Goal: Navigation & Orientation: Find specific page/section

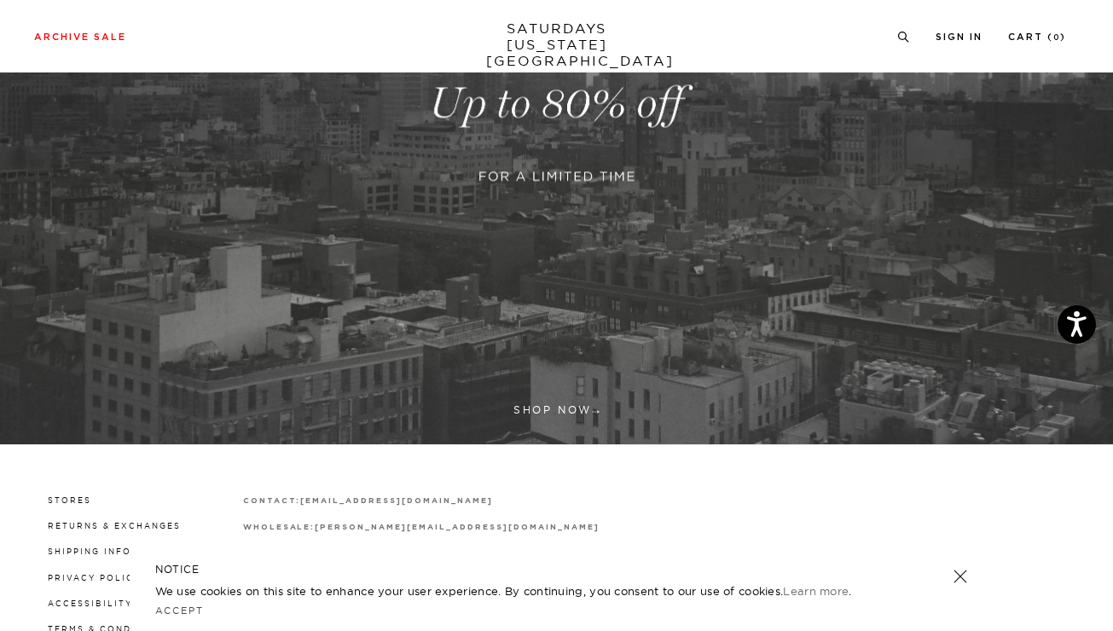
scroll to position [432, 0]
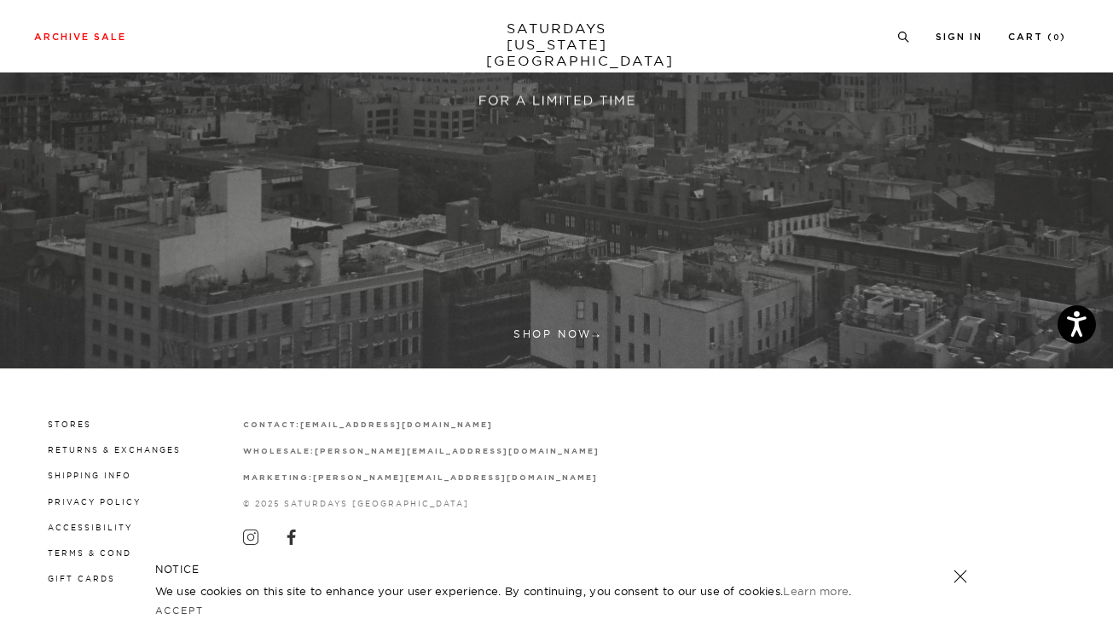
click at [579, 326] on link at bounding box center [556, 28] width 1113 height 682
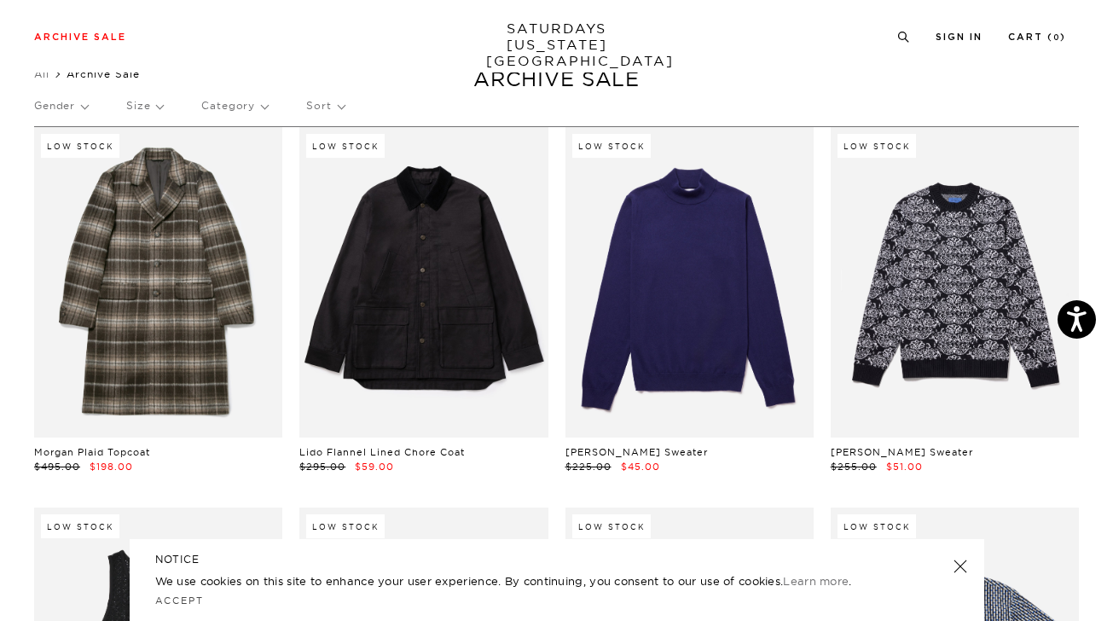
scroll to position [52, 0]
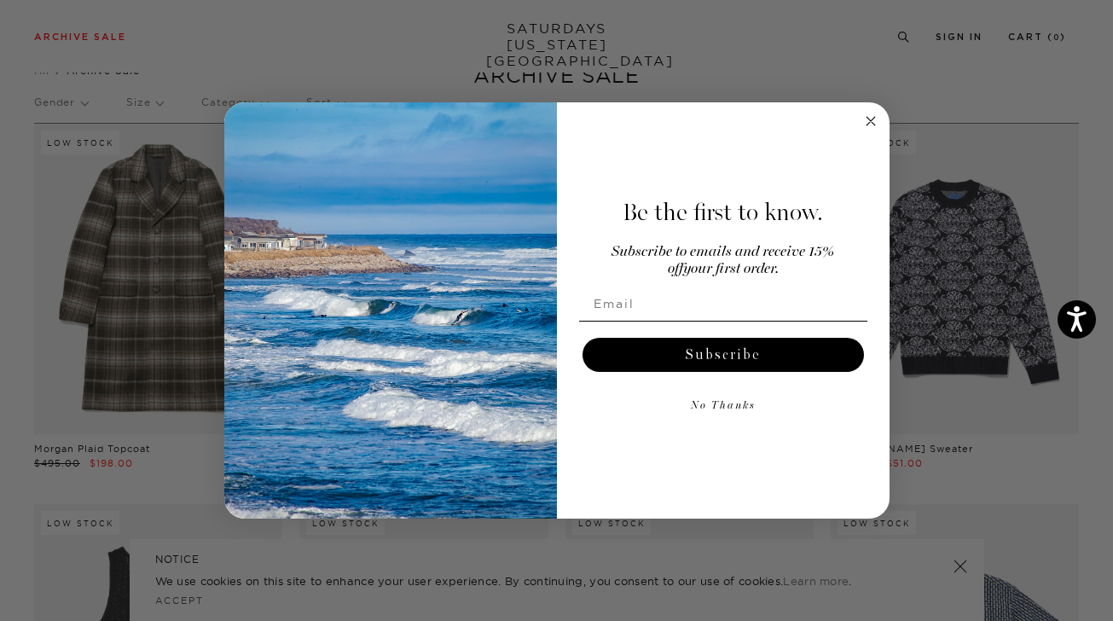
click at [867, 117] on icon "Close dialog" at bounding box center [871, 121] width 9 height 9
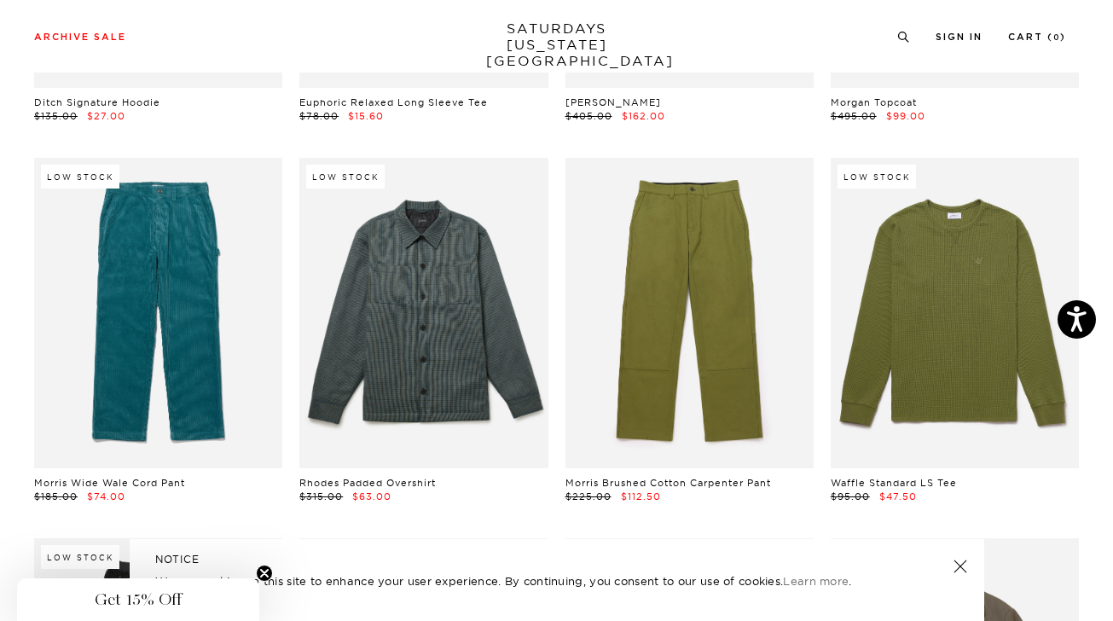
scroll to position [11585, 0]
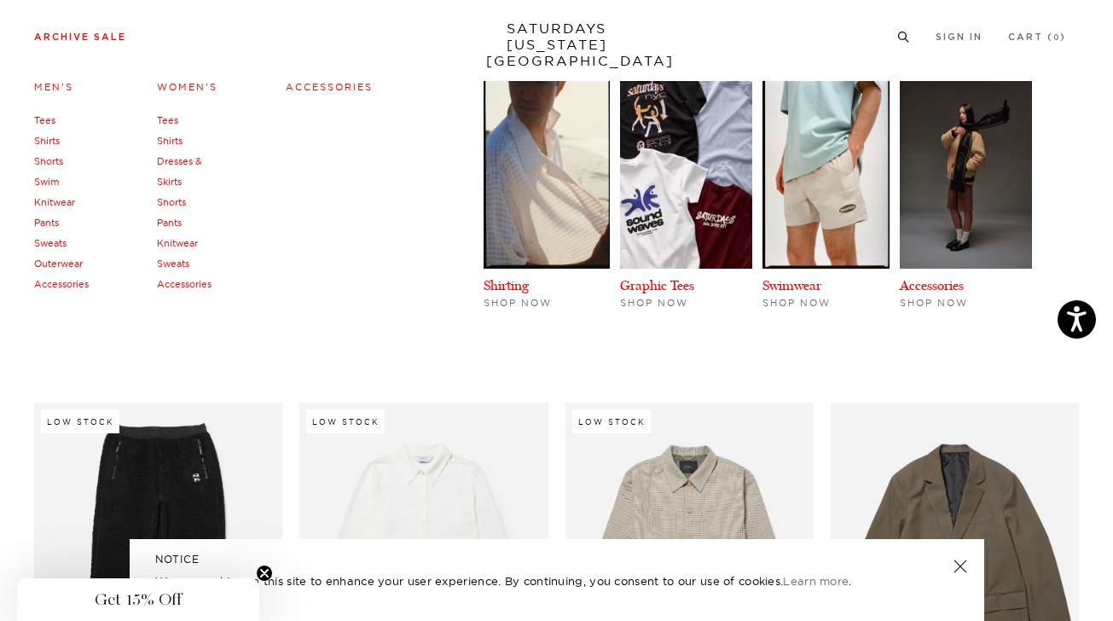
click at [188, 90] on link "Women's" at bounding box center [187, 87] width 61 height 12
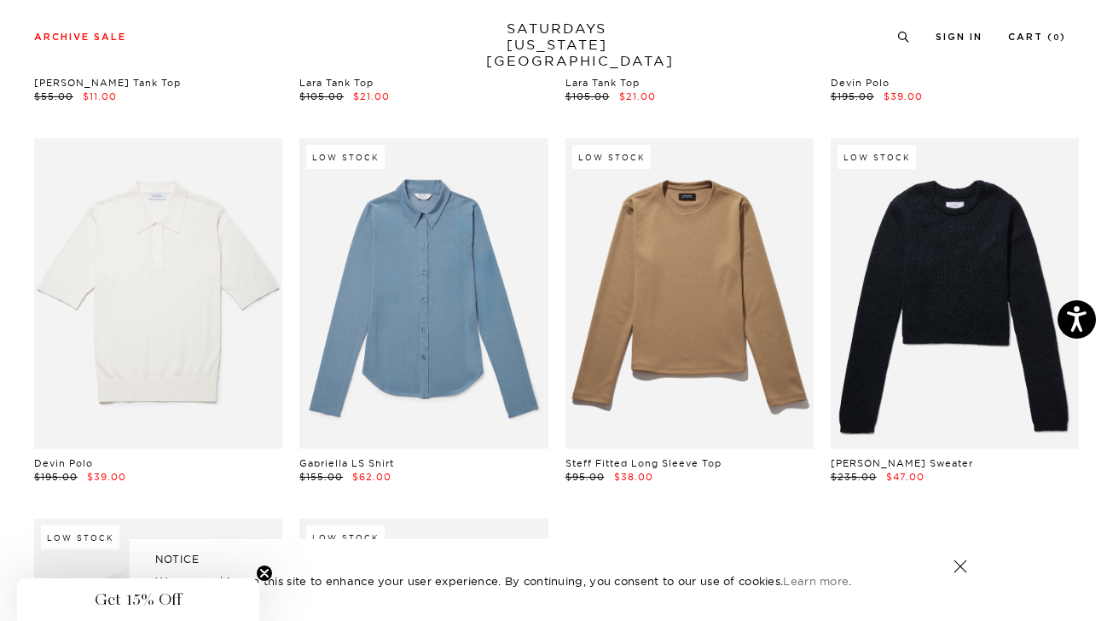
scroll to position [2900, 4]
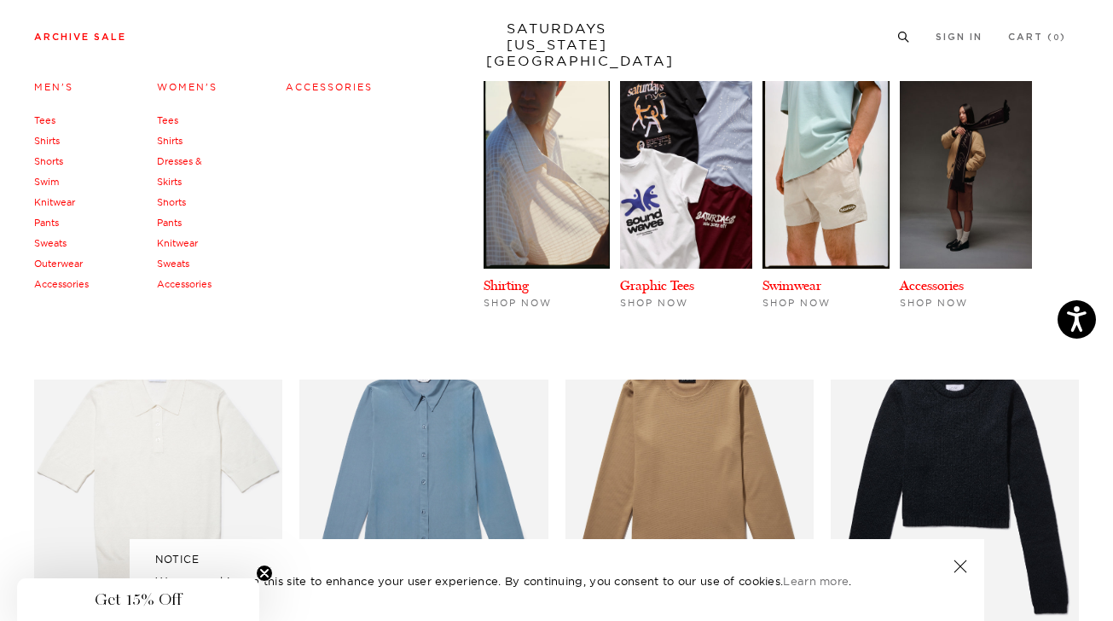
click at [334, 84] on link "Accessories" at bounding box center [329, 87] width 87 height 12
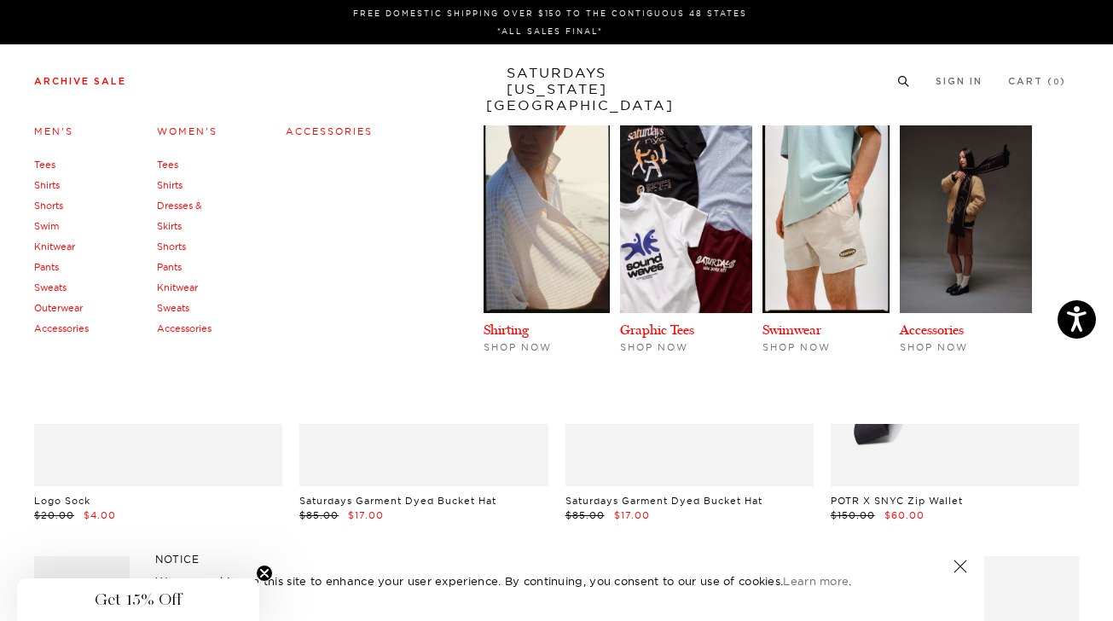
click at [181, 127] on link "Women's" at bounding box center [187, 131] width 61 height 12
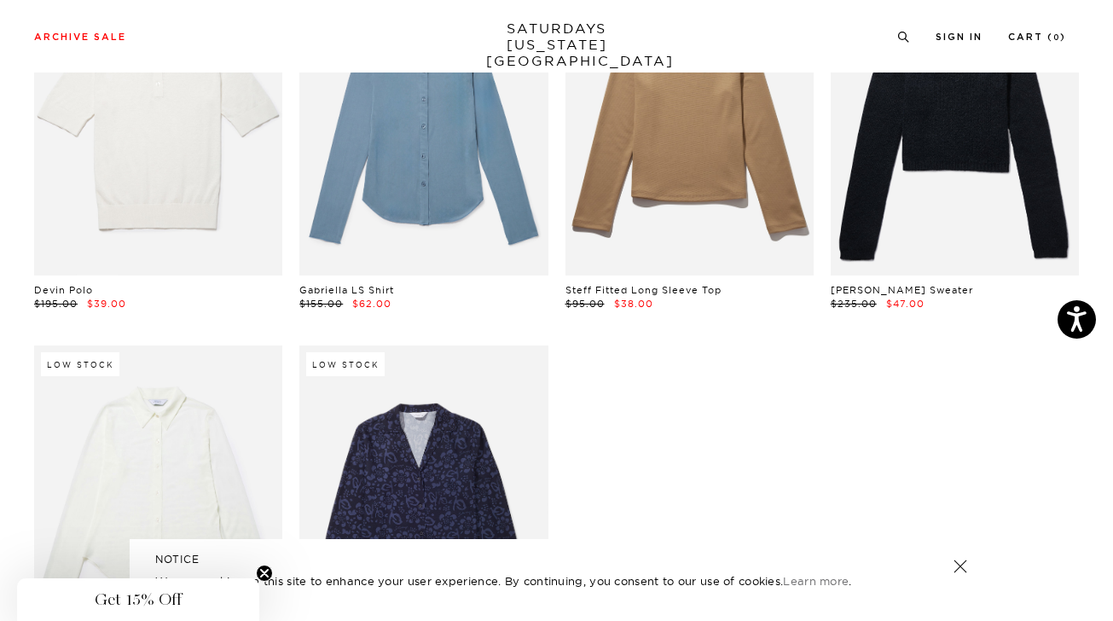
scroll to position [3336, 3]
